Goal: Use online tool/utility: Utilize a website feature to perform a specific function

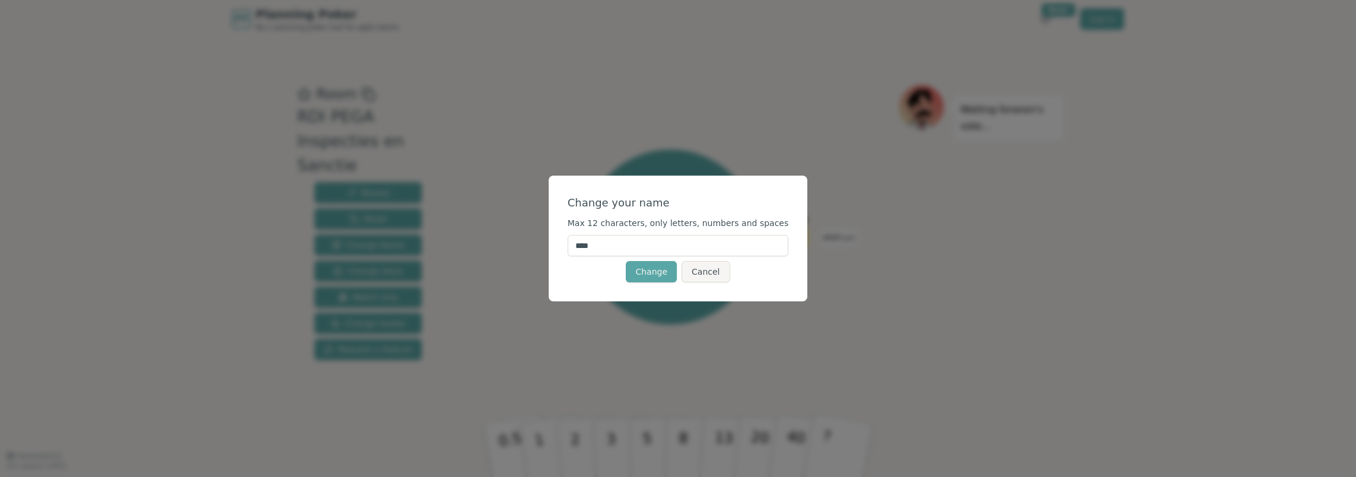
click at [664, 250] on input "****" at bounding box center [678, 245] width 221 height 21
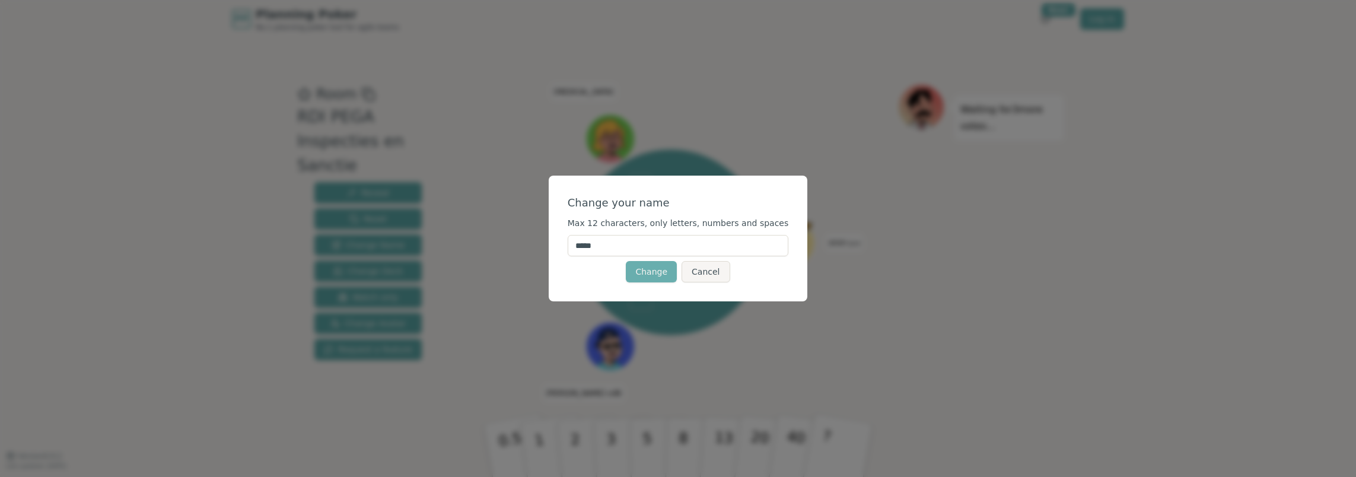
type input "*****"
click at [648, 273] on button "Change" at bounding box center [651, 271] width 51 height 21
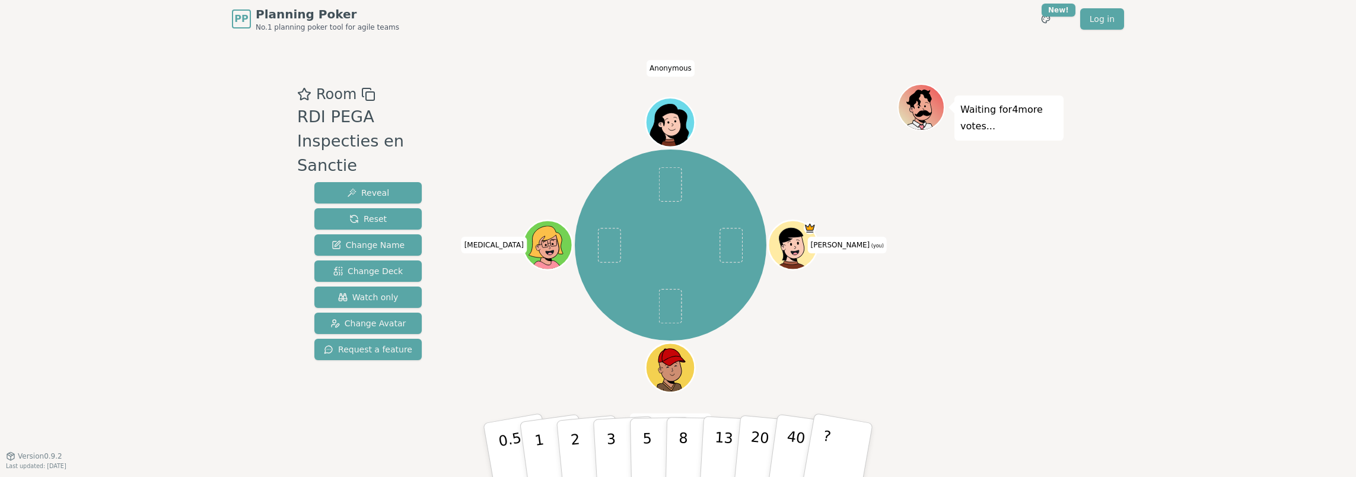
click at [801, 260] on div at bounding box center [794, 260] width 48 height 43
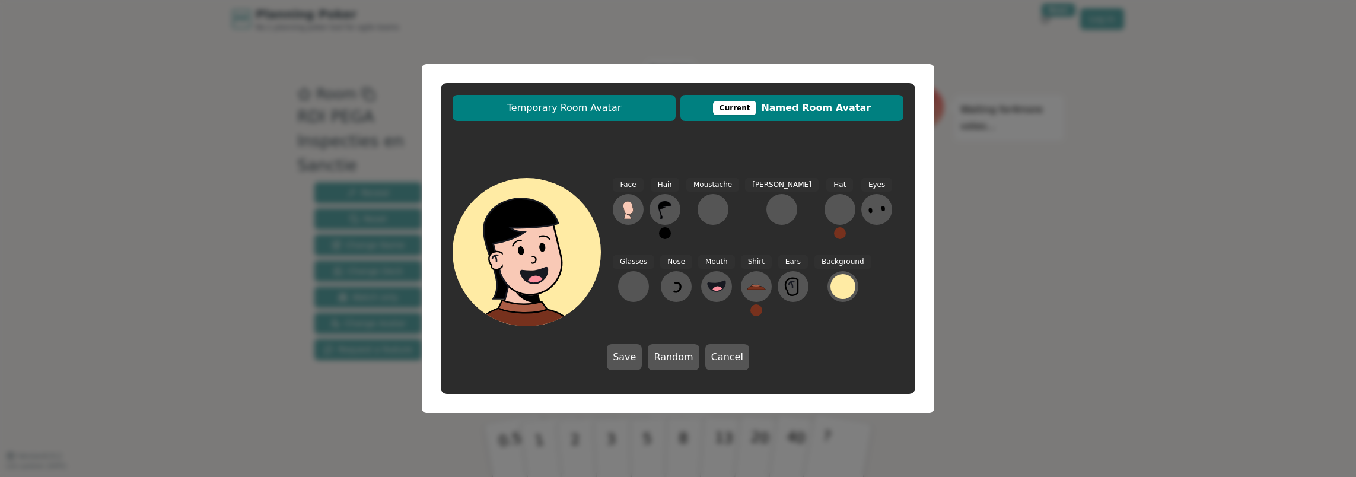
click at [622, 117] on button "Temporary Room Avatar" at bounding box center [564, 108] width 223 height 26
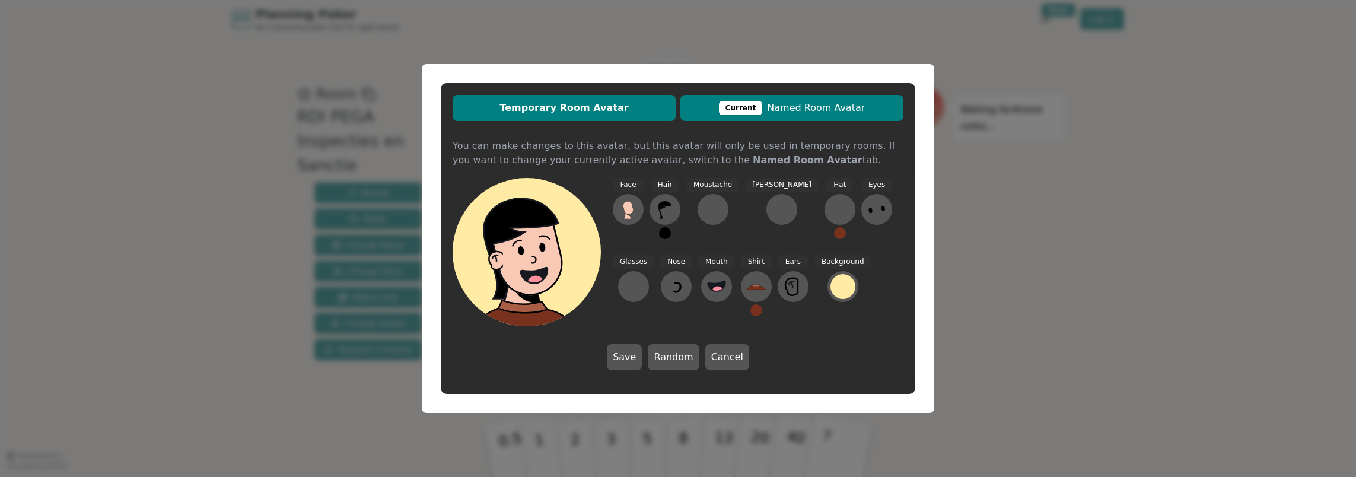
click at [757, 116] on button "Current Named Room Avatar" at bounding box center [791, 108] width 223 height 26
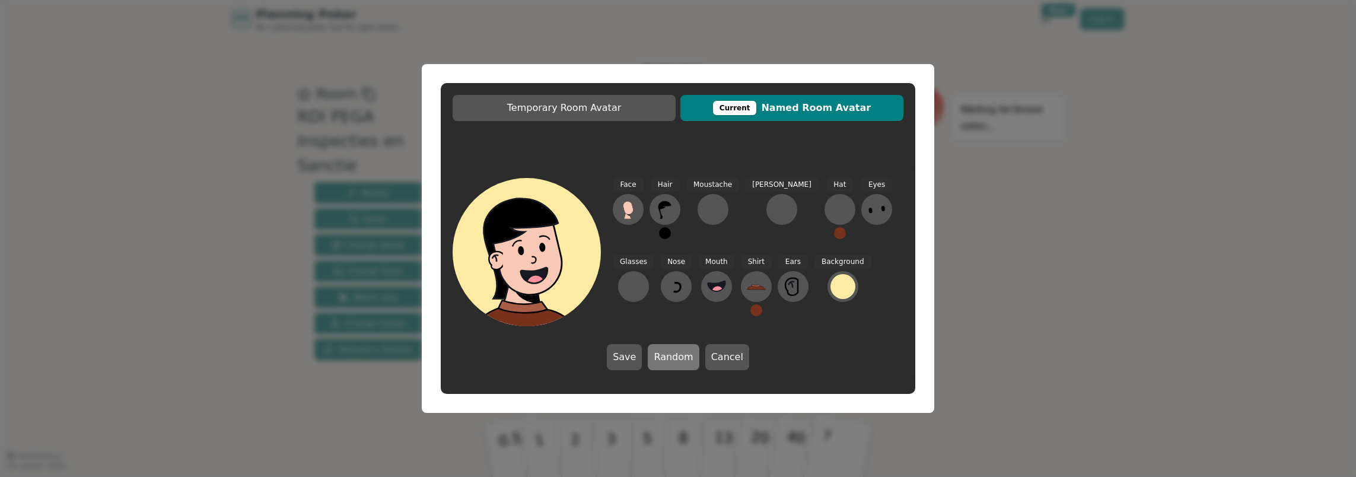
click at [681, 353] on button "Random" at bounding box center [673, 357] width 51 height 26
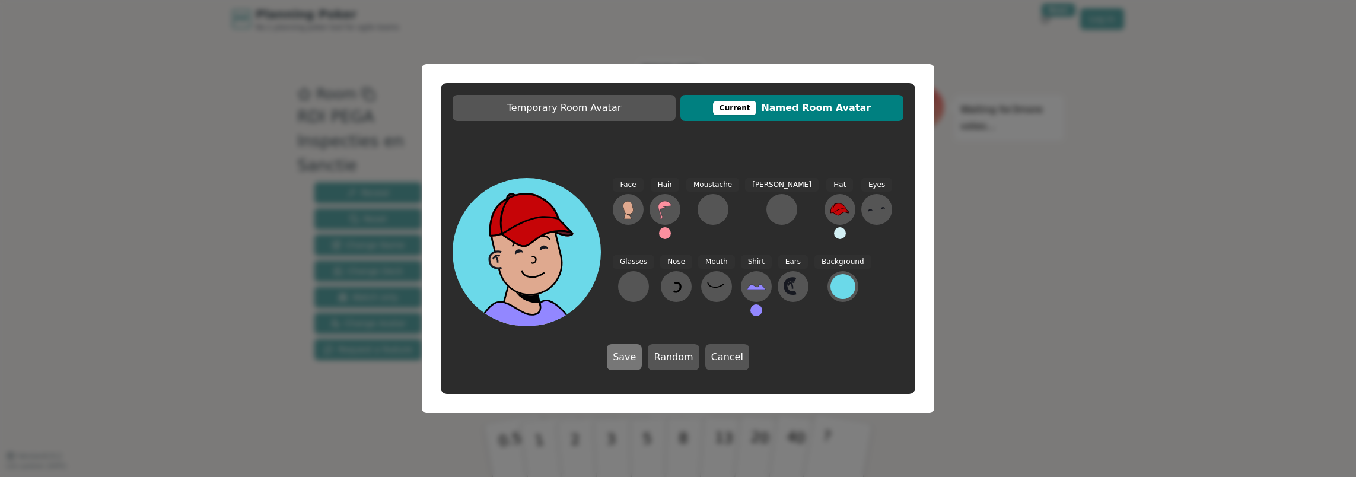
click at [619, 357] on button "Save" at bounding box center [624, 357] width 35 height 26
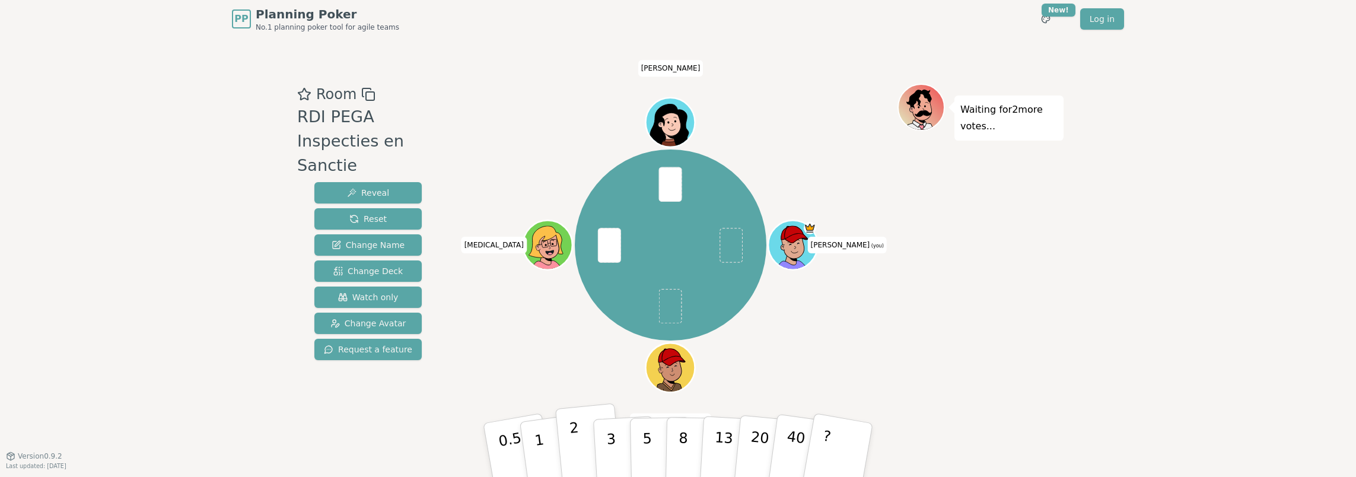
click at [587, 433] on button "2" at bounding box center [589, 450] width 68 height 94
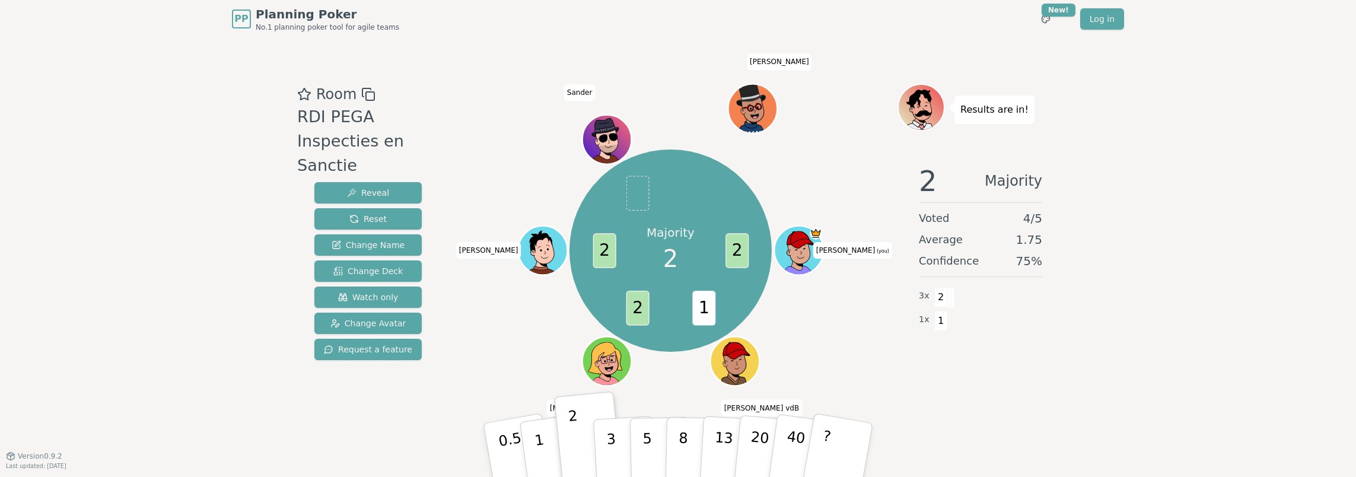
click at [814, 242] on icon at bounding box center [800, 240] width 48 height 18
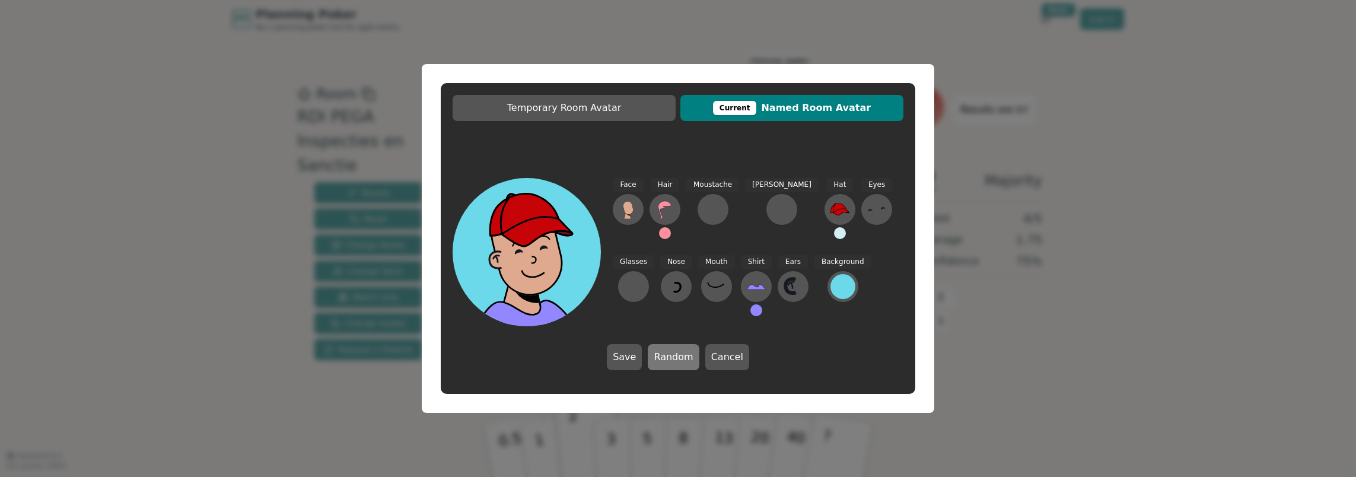
click at [682, 354] on button "Random" at bounding box center [673, 357] width 51 height 26
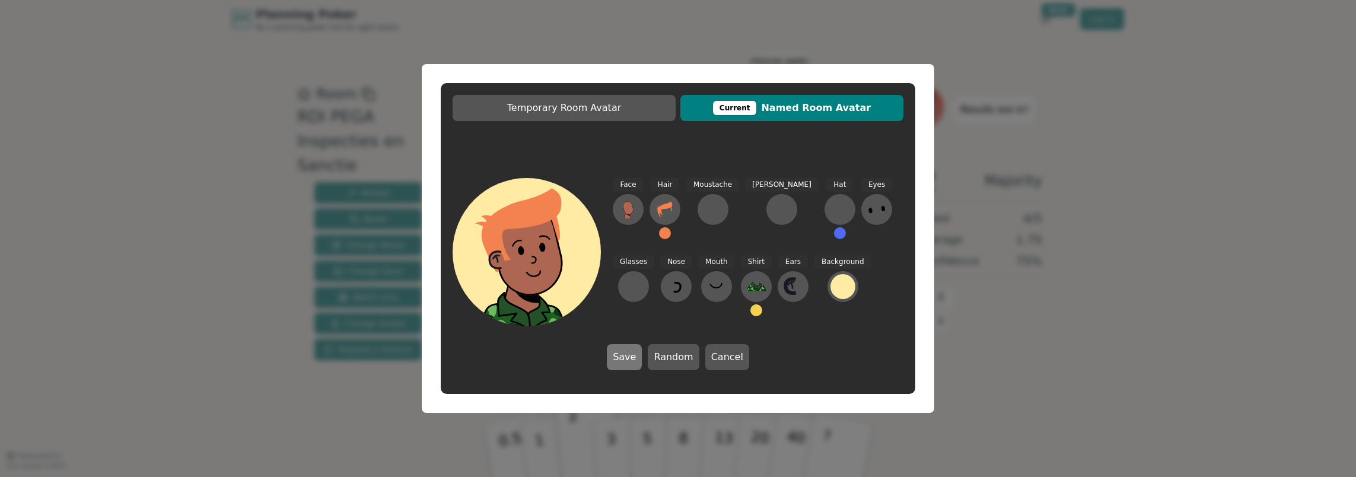
click at [638, 356] on button "Save" at bounding box center [624, 357] width 35 height 26
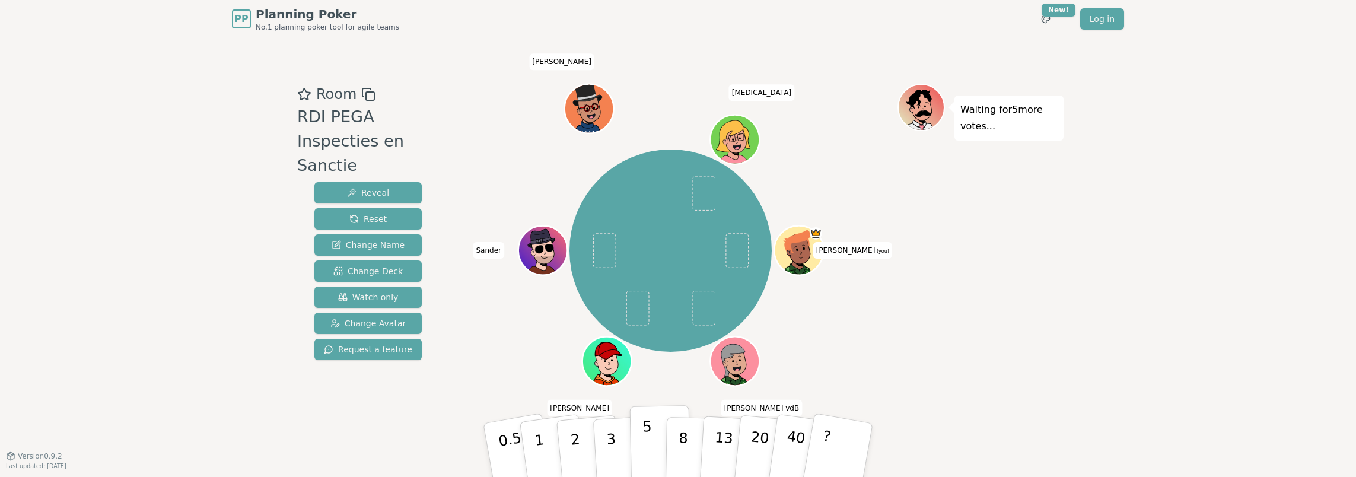
click at [663, 426] on button "5" at bounding box center [660, 450] width 61 height 90
click at [652, 436] on button "5" at bounding box center [660, 450] width 61 height 90
click at [371, 213] on span "Reset" at bounding box center [367, 219] width 37 height 12
click at [571, 428] on p "2" at bounding box center [576, 451] width 15 height 65
